Goal: Task Accomplishment & Management: Complete application form

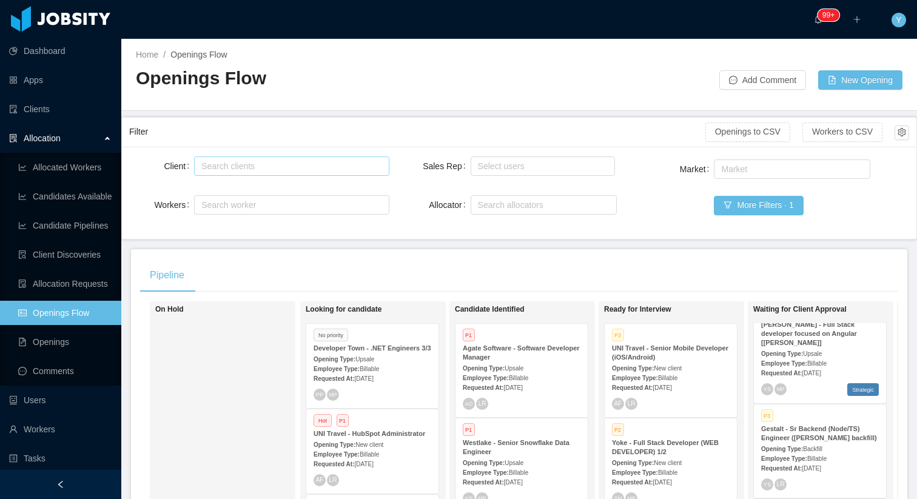
click at [289, 165] on div "Search clients" at bounding box center [288, 166] width 175 height 12
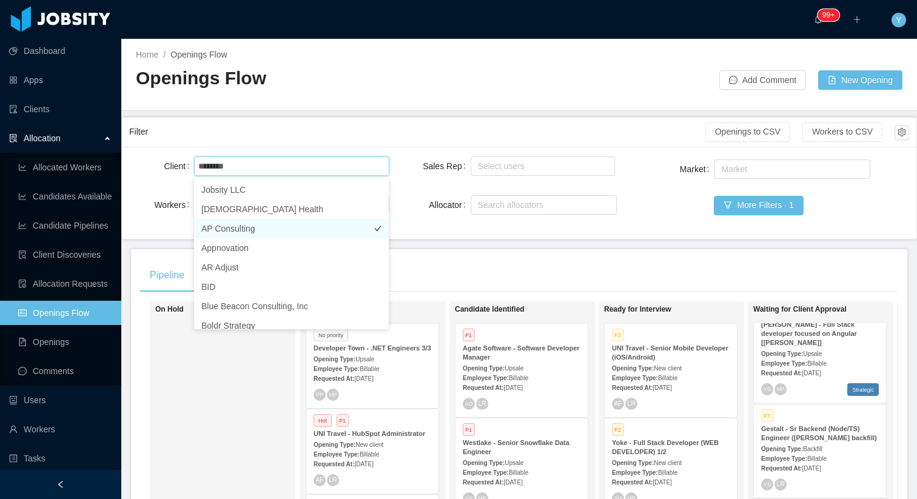
type input "*******"
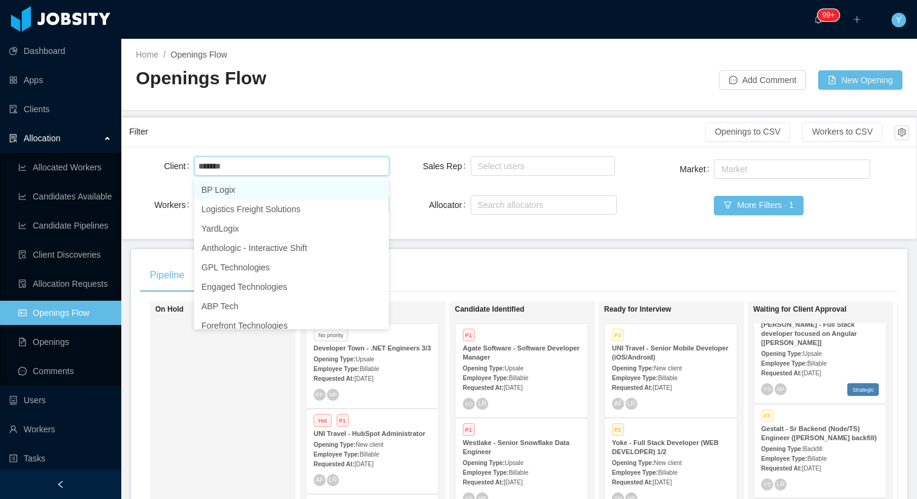
click at [286, 195] on li "BP Logix" at bounding box center [291, 189] width 195 height 19
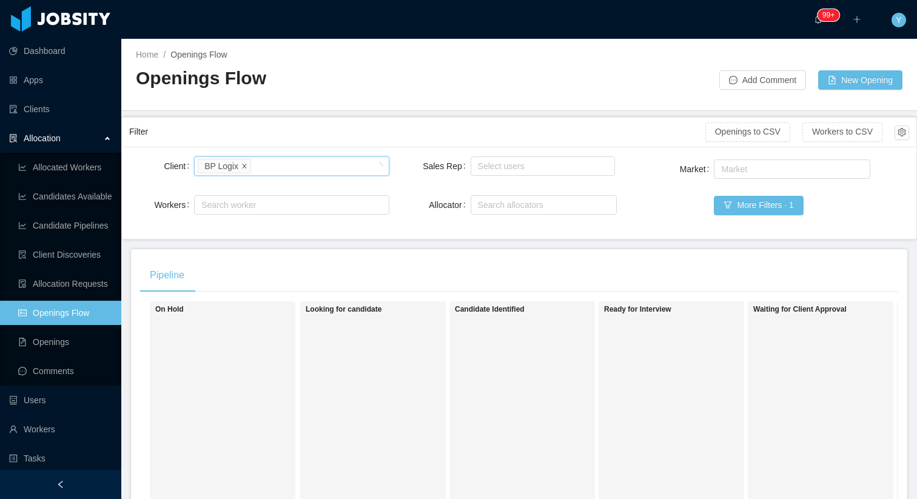
click at [243, 166] on icon "icon: close" at bounding box center [244, 166] width 6 height 6
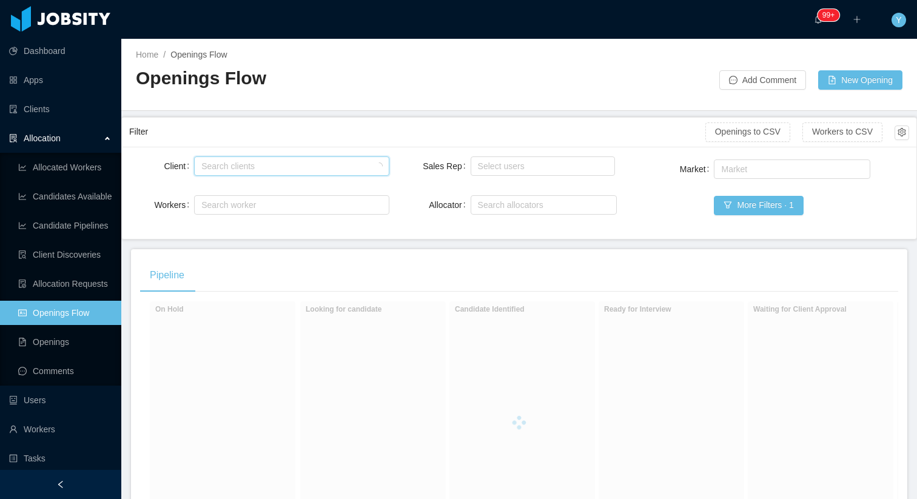
click at [257, 166] on div "Search clients" at bounding box center [288, 166] width 175 height 12
type input "********"
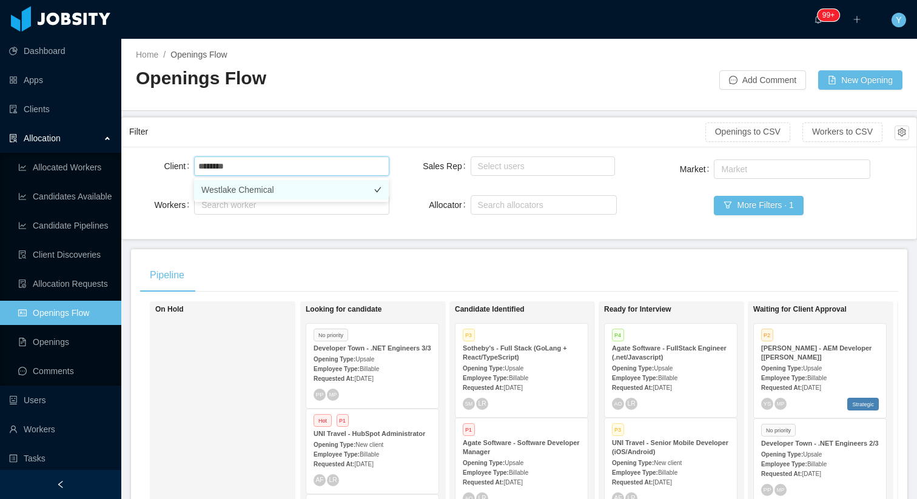
click at [259, 190] on li "Westlake Chemical" at bounding box center [291, 189] width 195 height 19
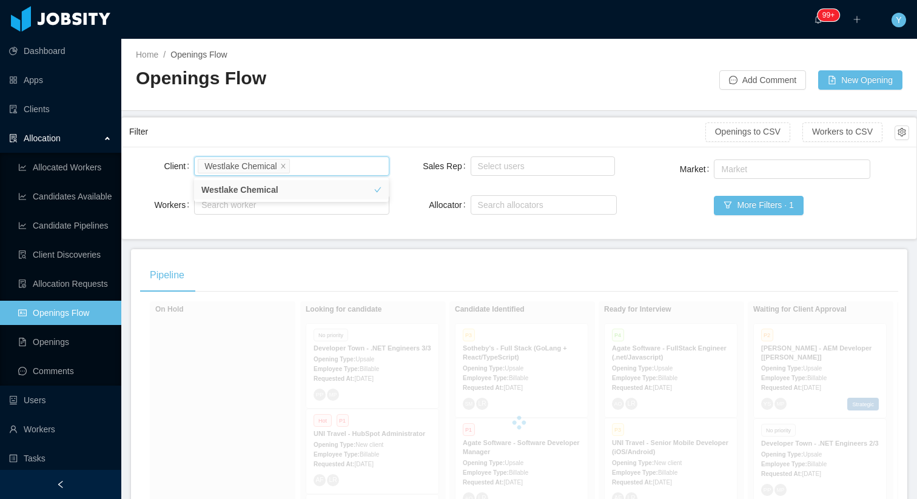
click at [332, 124] on div "Filter" at bounding box center [417, 132] width 576 height 22
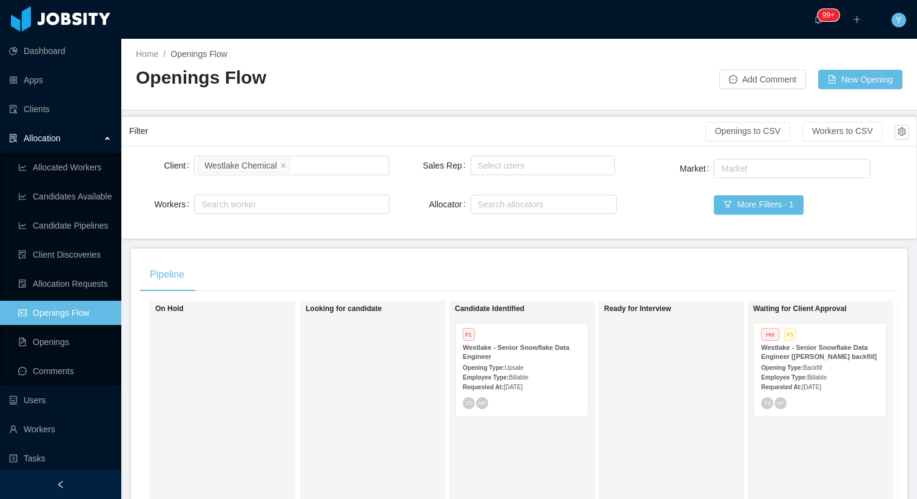
scroll to position [224, 0]
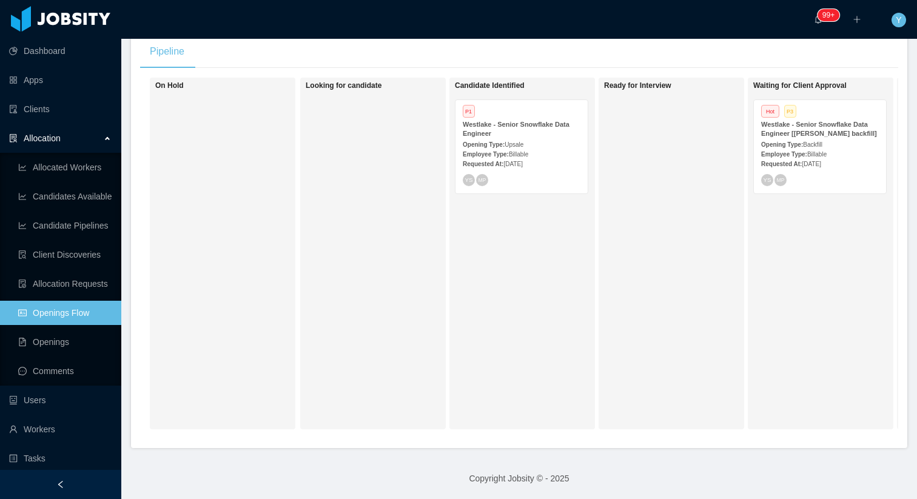
click at [819, 148] on span "Backfill" at bounding box center [812, 144] width 19 height 7
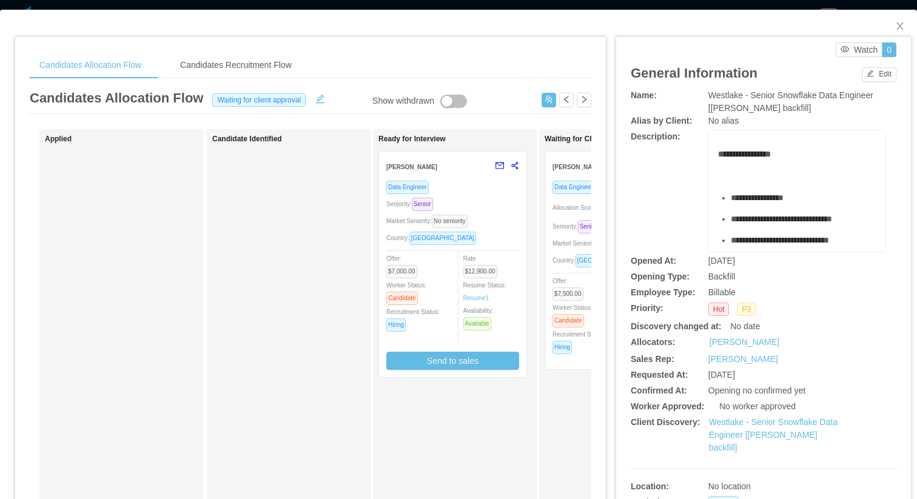
click at [469, 206] on div "Seniority: Senior" at bounding box center [452, 204] width 133 height 14
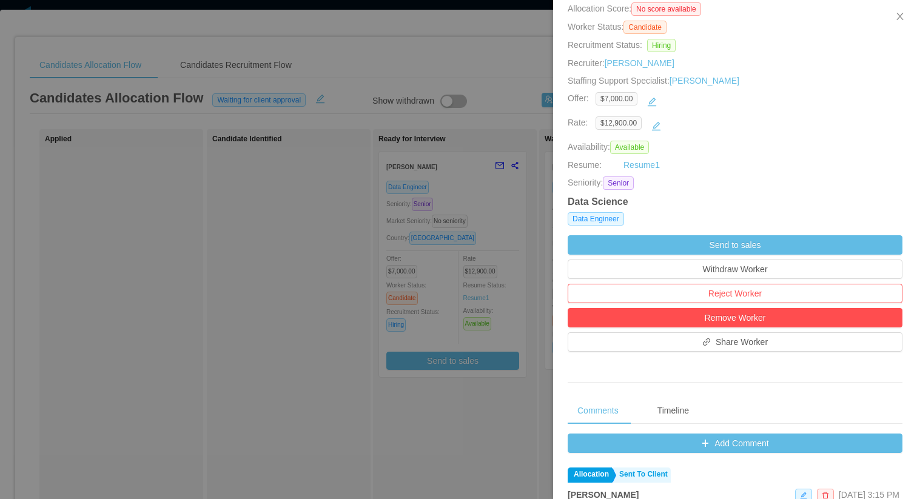
scroll to position [139, 0]
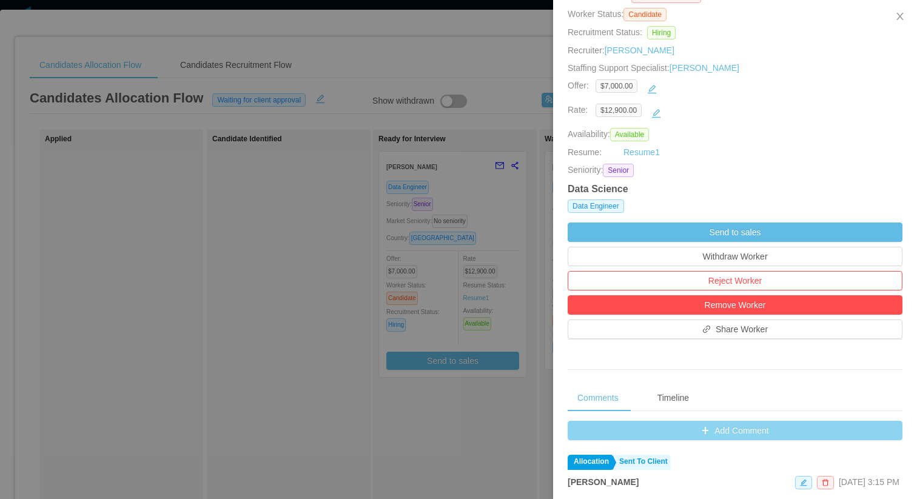
click at [716, 429] on button "Add Comment" at bounding box center [735, 430] width 335 height 19
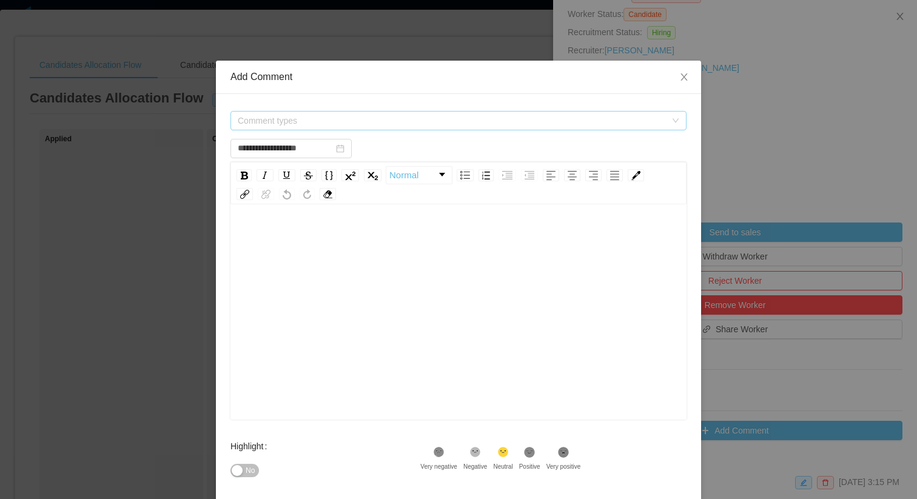
click at [332, 124] on span "Comment types" at bounding box center [452, 121] width 428 height 12
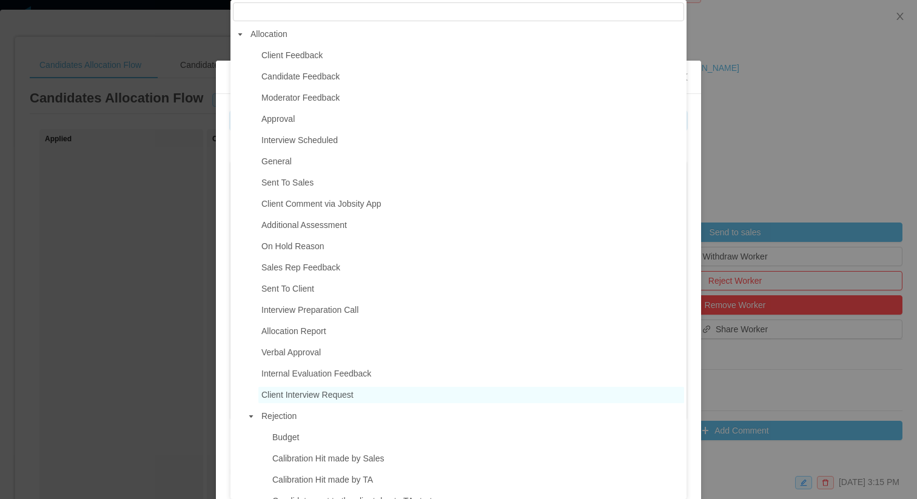
click at [313, 397] on span "Client Interview Request" at bounding box center [307, 395] width 92 height 10
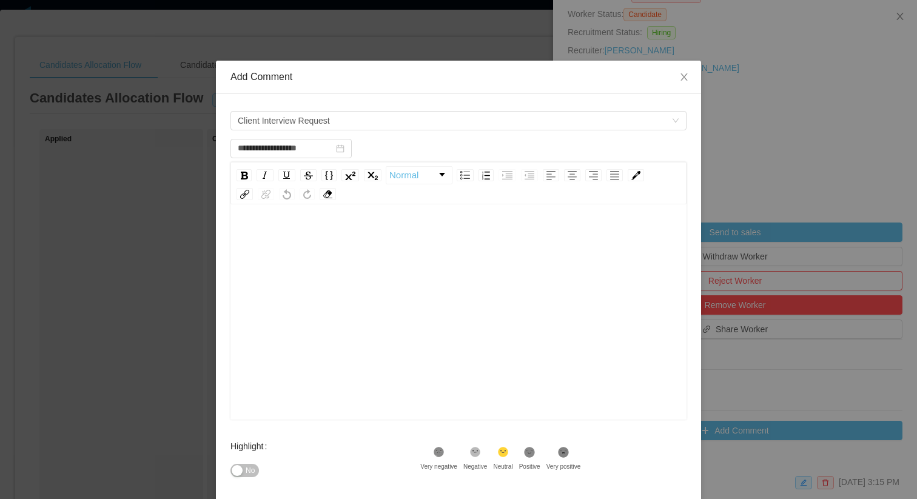
click at [369, 355] on div "rdw-editor" at bounding box center [458, 331] width 437 height 212
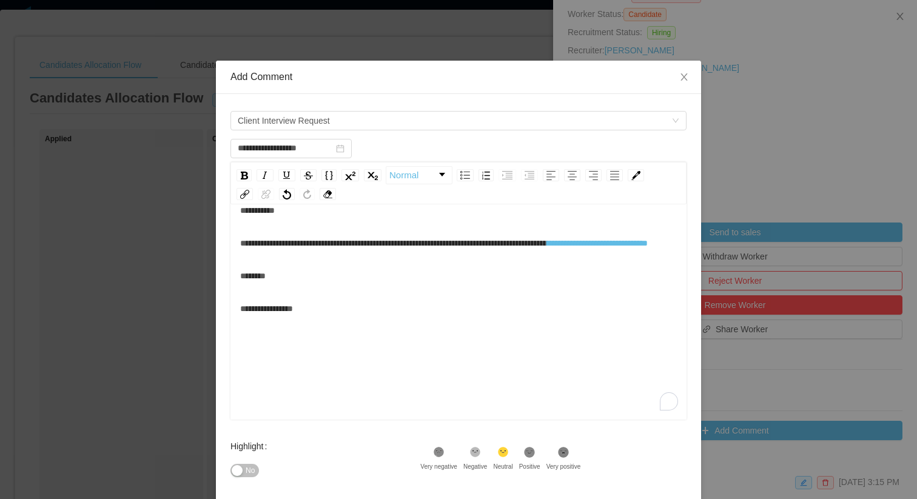
scroll to position [123, 0]
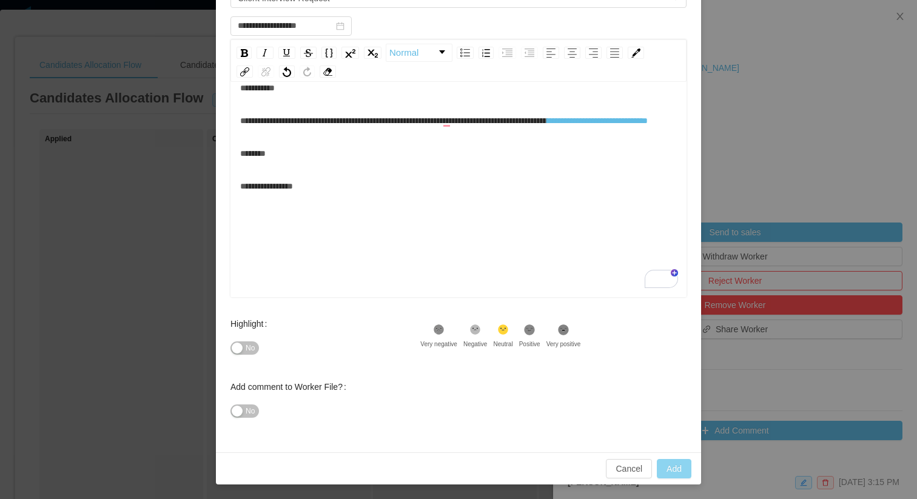
type input "**********"
click at [683, 468] on button "Add" at bounding box center [674, 468] width 35 height 19
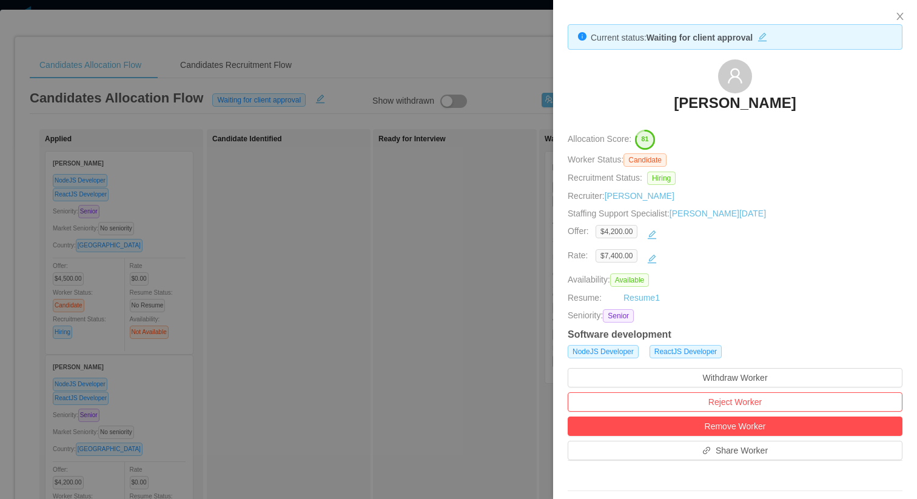
scroll to position [372, 0]
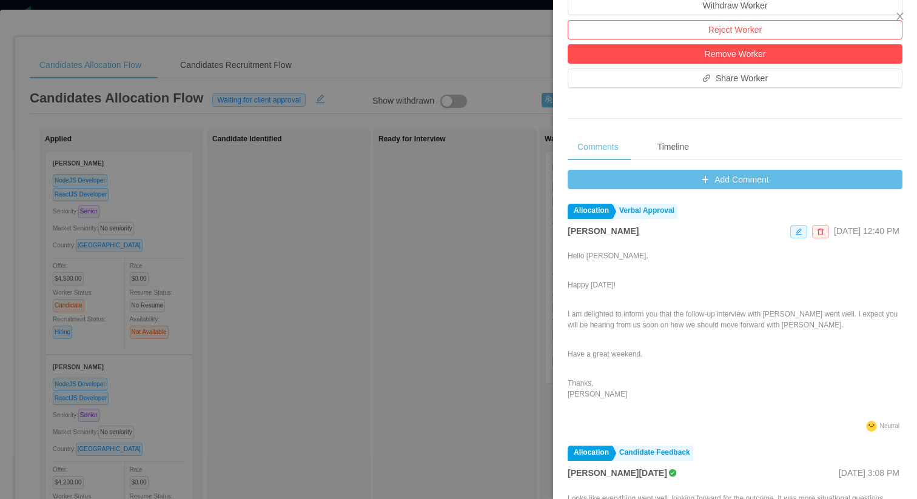
click at [417, 230] on div at bounding box center [458, 249] width 917 height 499
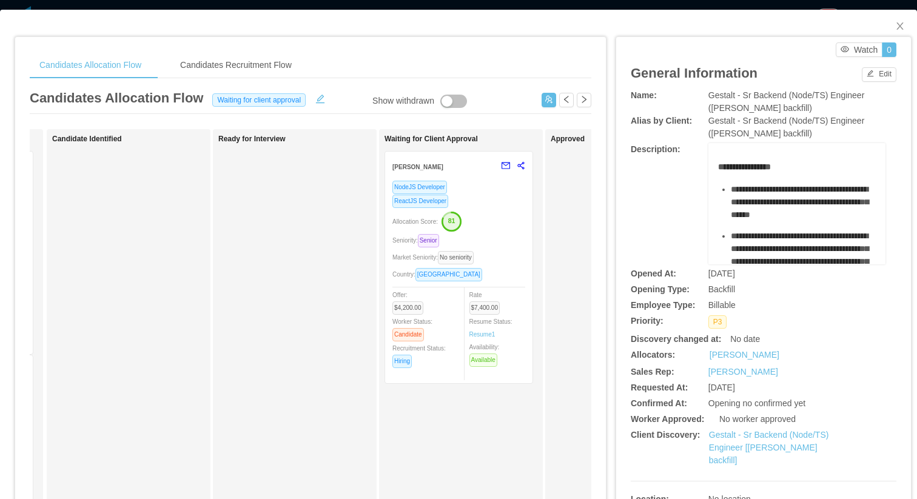
scroll to position [0, 241]
